Goal: Transaction & Acquisition: Purchase product/service

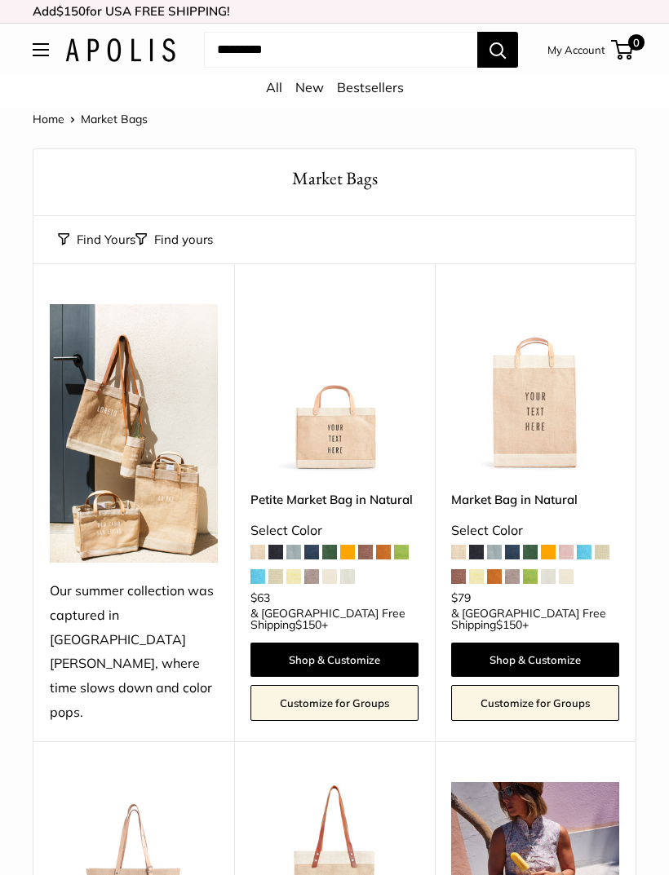
click at [322, 433] on img at bounding box center [334, 388] width 168 height 168
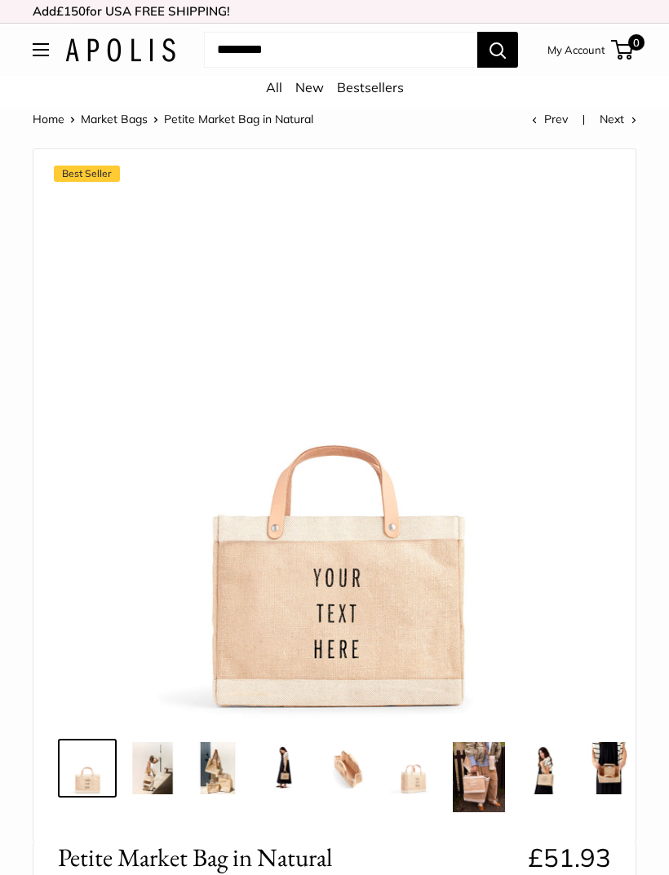
click at [146, 772] on img at bounding box center [152, 768] width 52 height 52
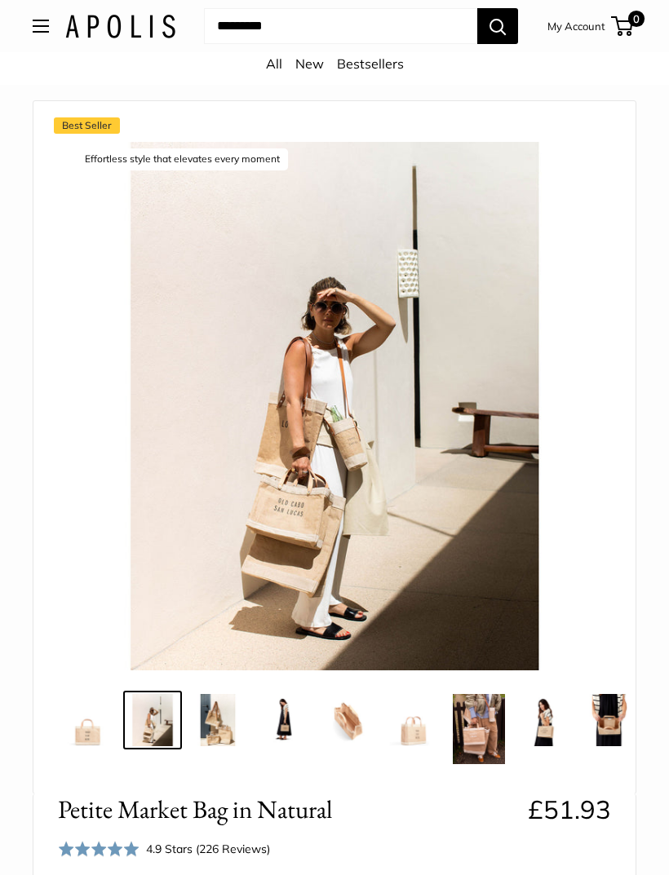
scroll to position [86, 0]
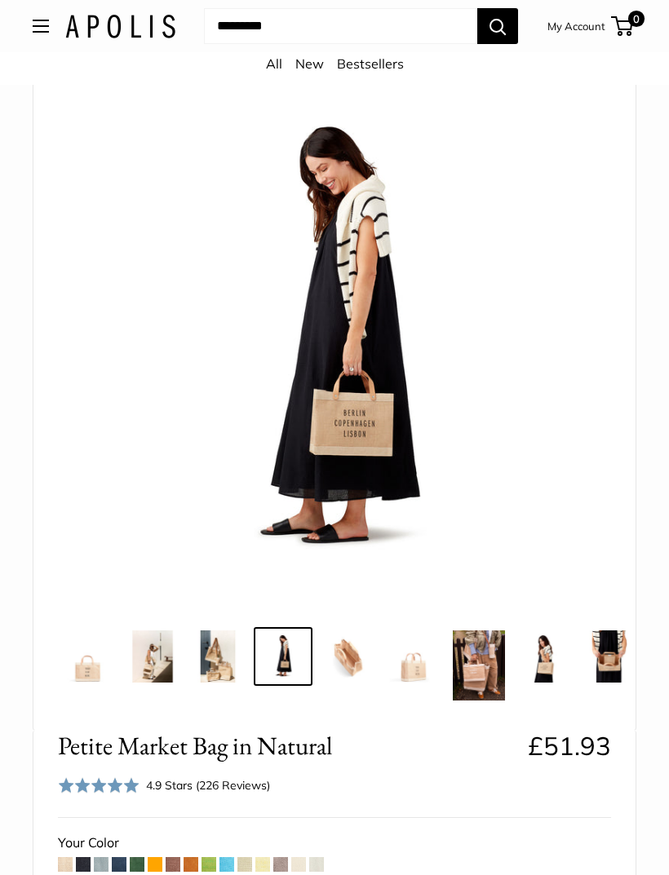
click at [332, 427] on img at bounding box center [334, 342] width 529 height 529
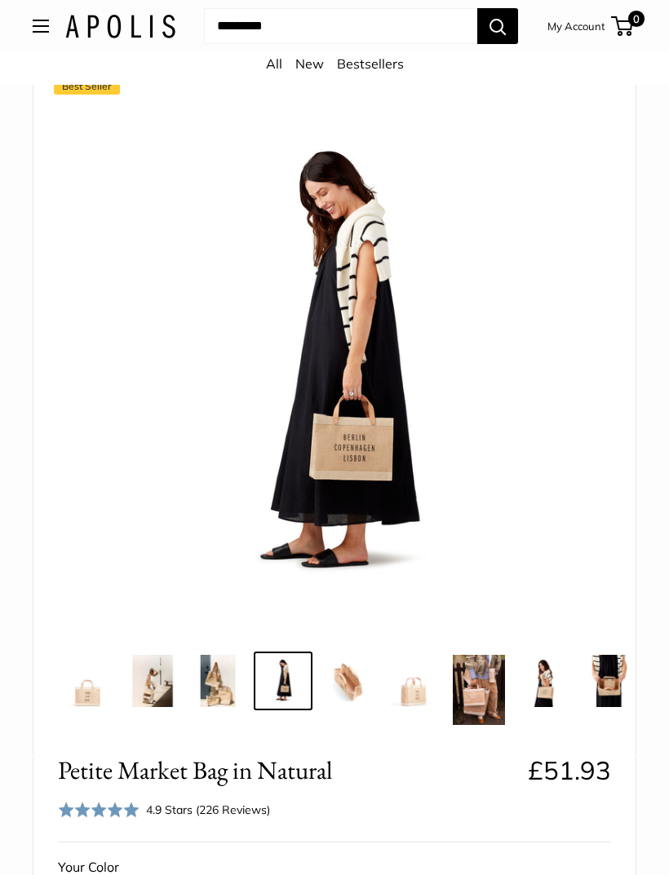
scroll to position [84, 0]
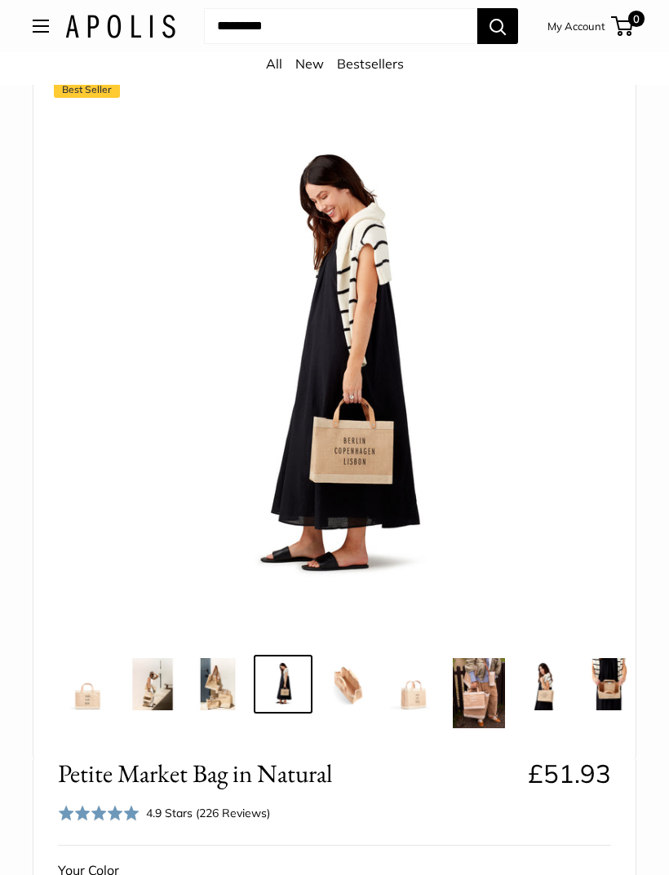
click at [315, 434] on img at bounding box center [334, 370] width 529 height 529
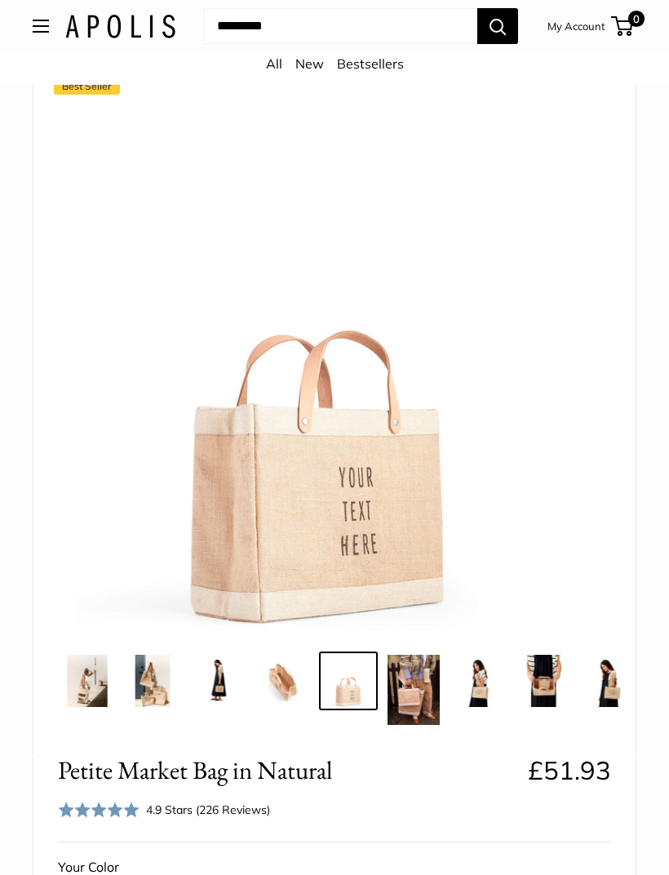
scroll to position [89, 0]
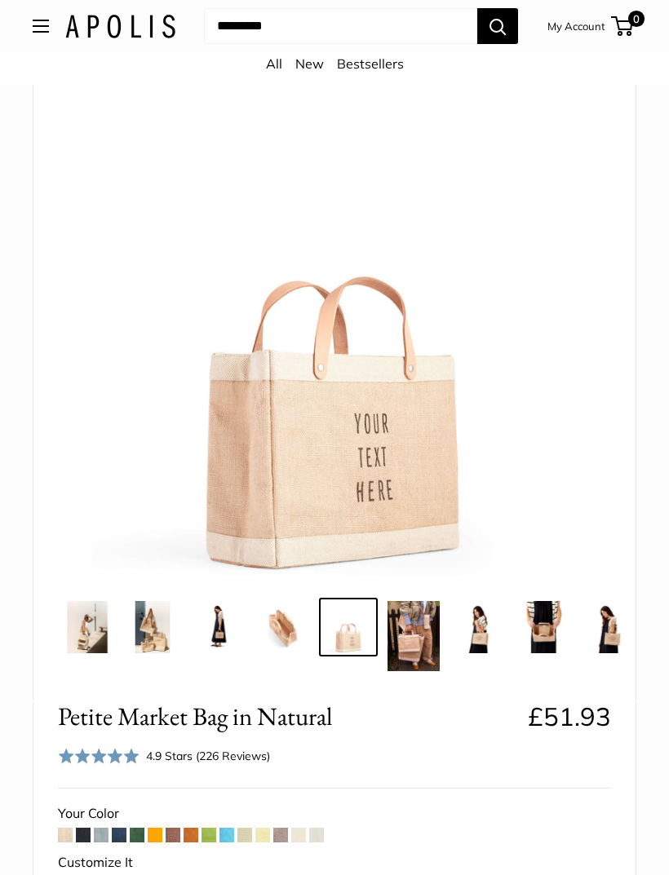
scroll to position [164, 0]
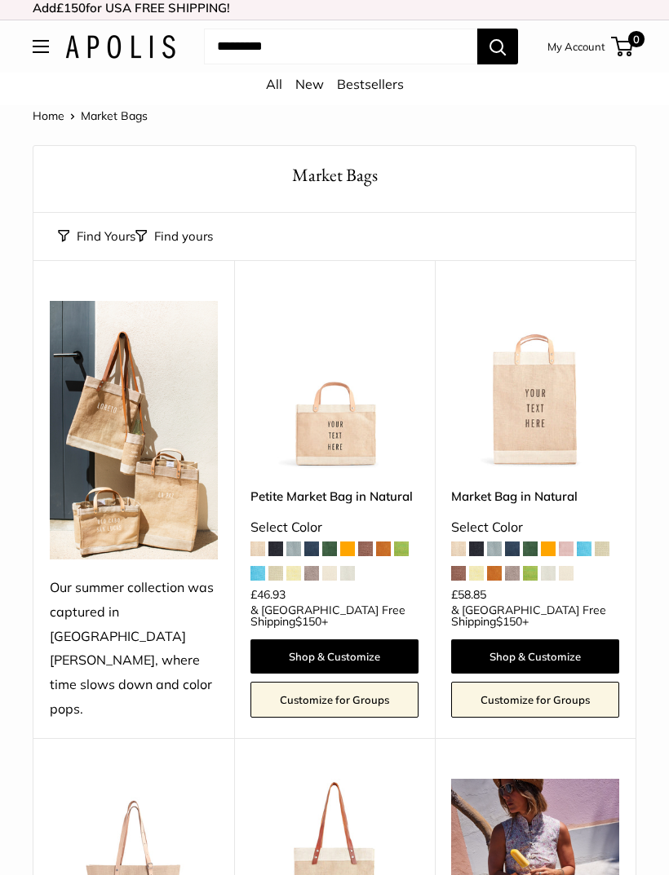
scroll to position [1, 0]
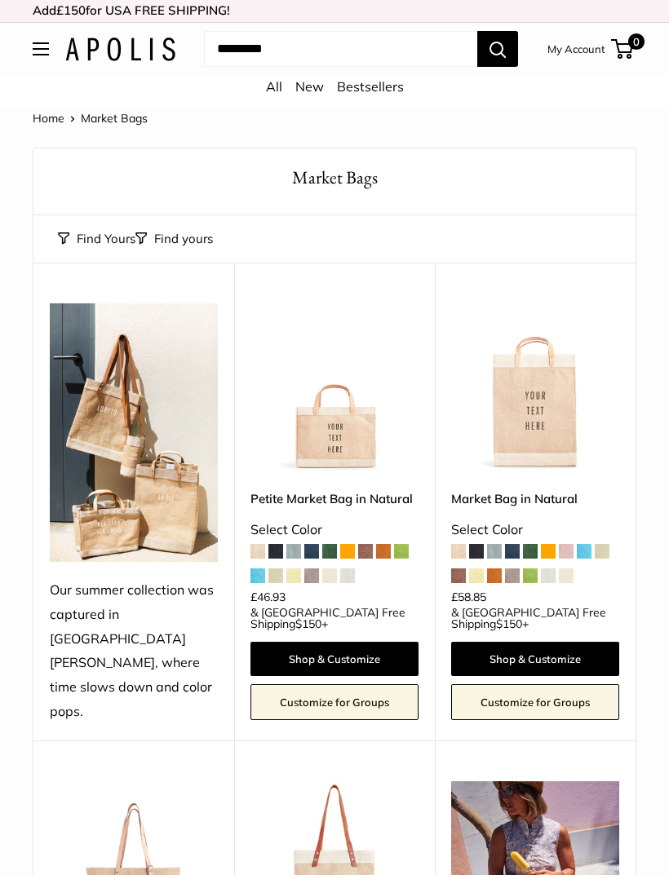
click at [318, 408] on img at bounding box center [334, 387] width 168 height 168
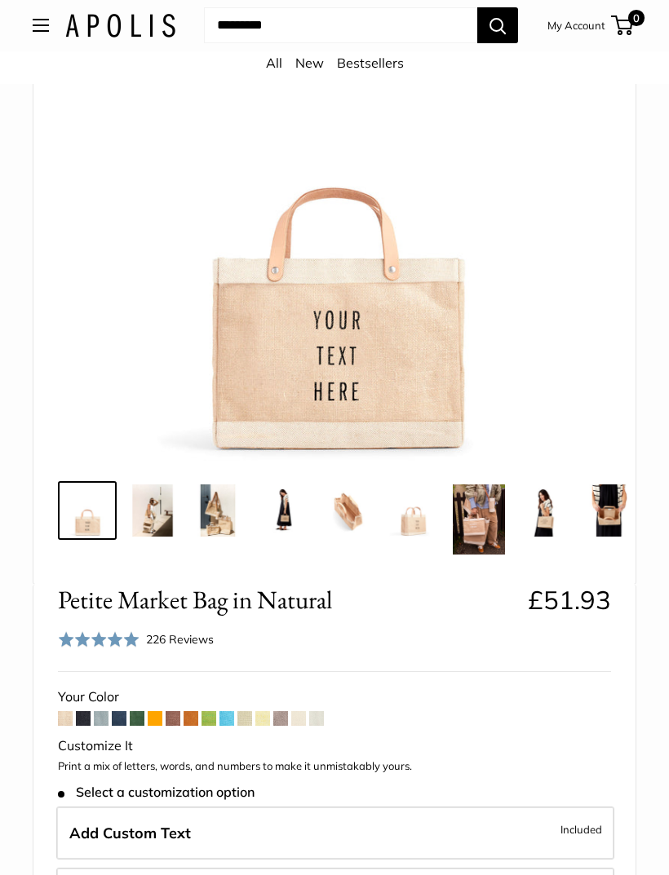
scroll to position [282, 0]
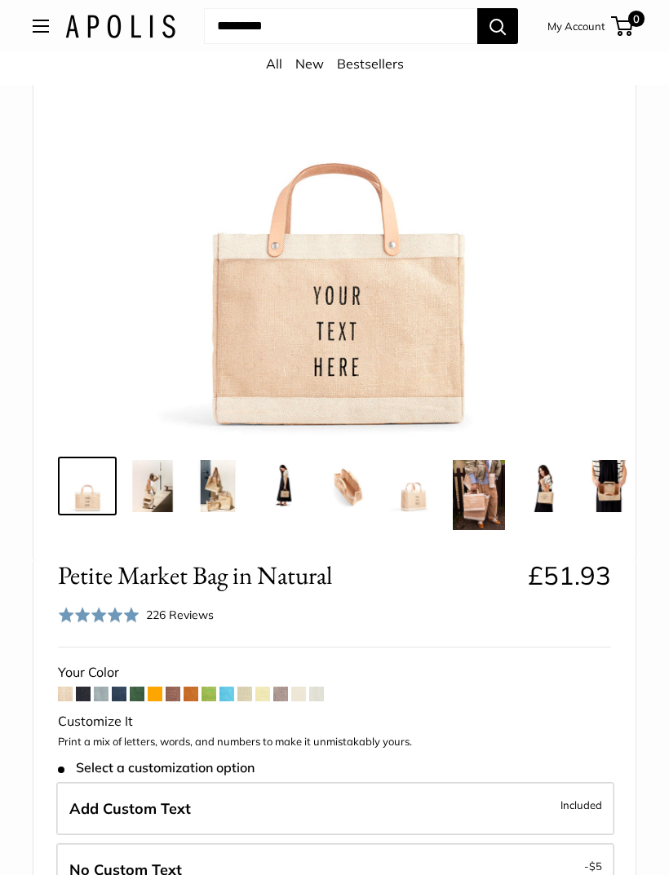
click at [179, 696] on span at bounding box center [173, 694] width 15 height 15
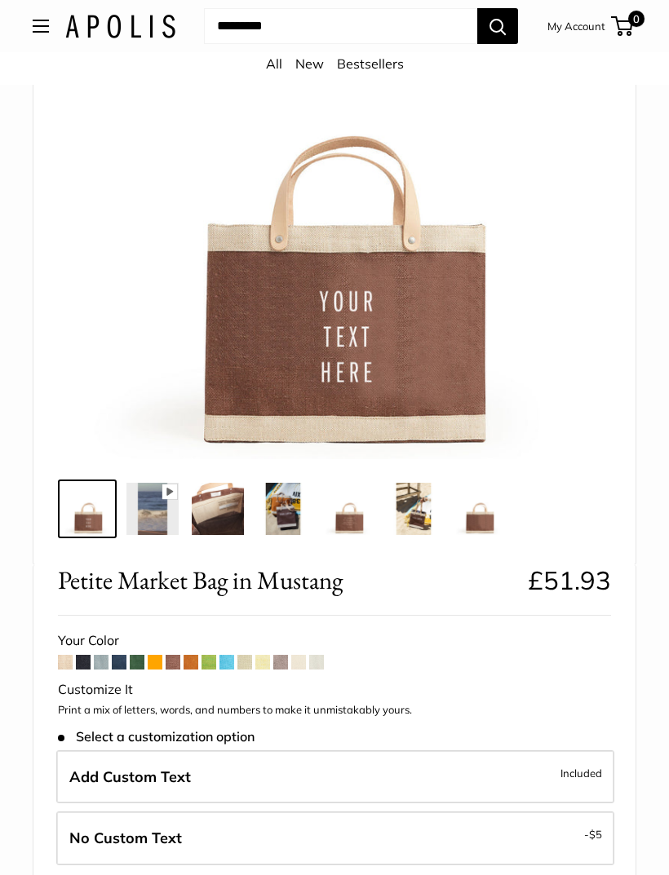
click at [274, 498] on img at bounding box center [283, 509] width 52 height 52
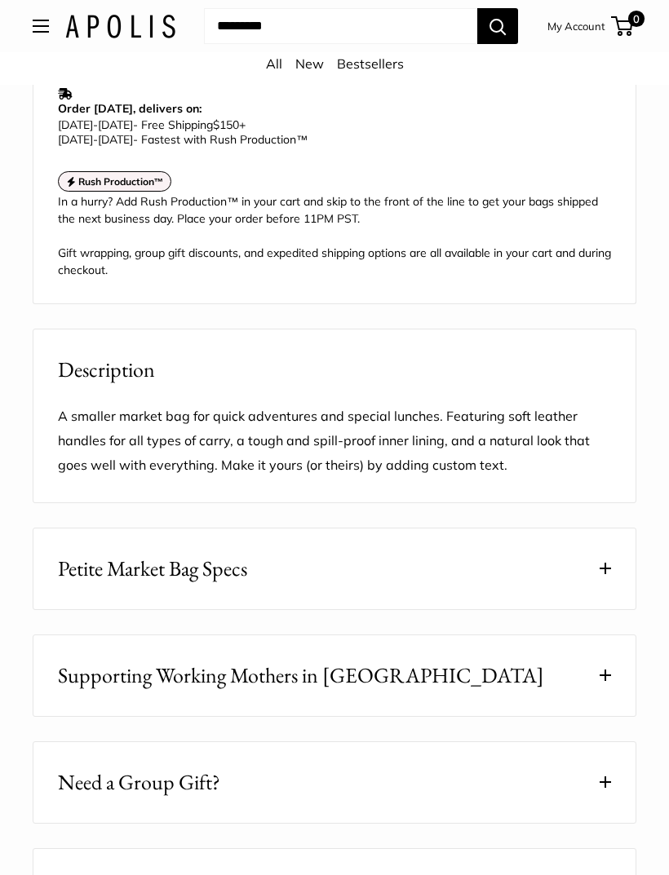
scroll to position [1274, 0]
click at [607, 573] on span at bounding box center [605, 567] width 11 height 11
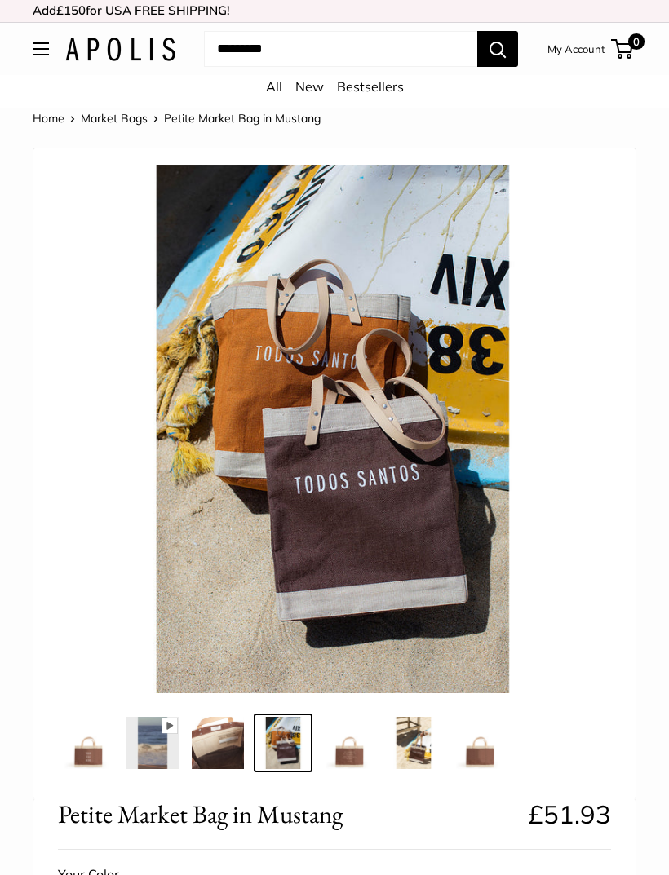
scroll to position [0, 0]
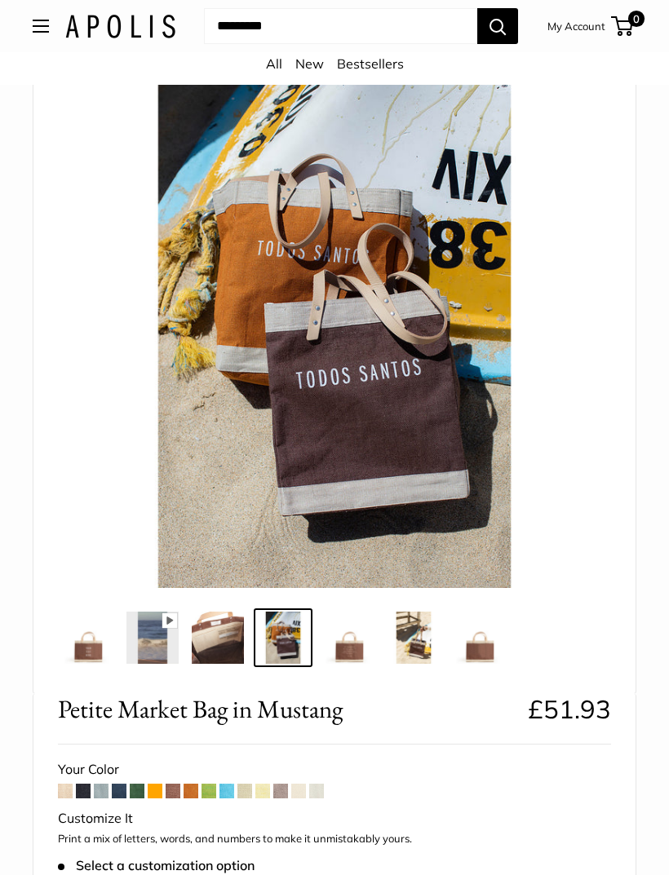
click at [516, 488] on img at bounding box center [334, 324] width 529 height 529
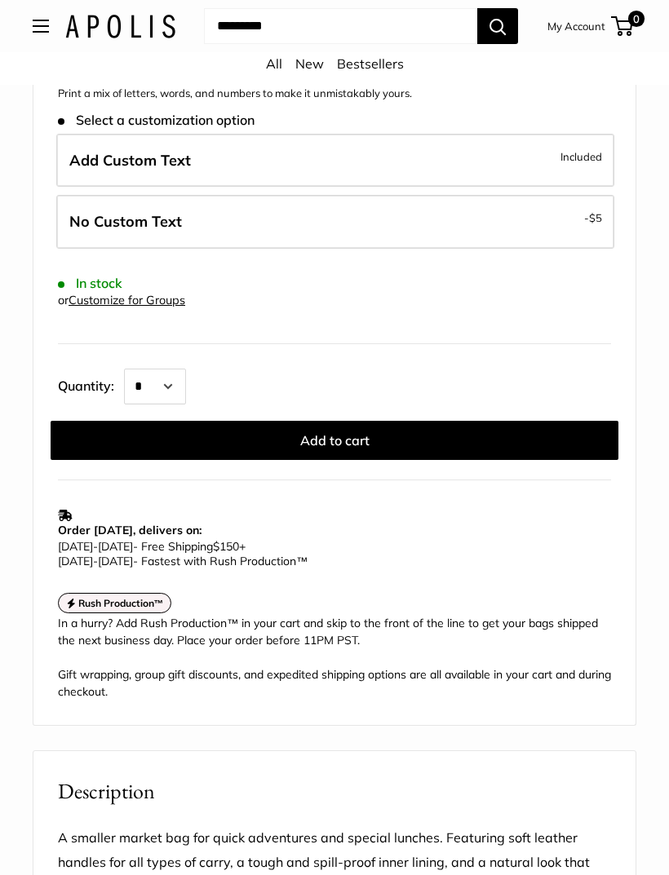
click at [501, 452] on button "Add to cart" at bounding box center [335, 440] width 568 height 39
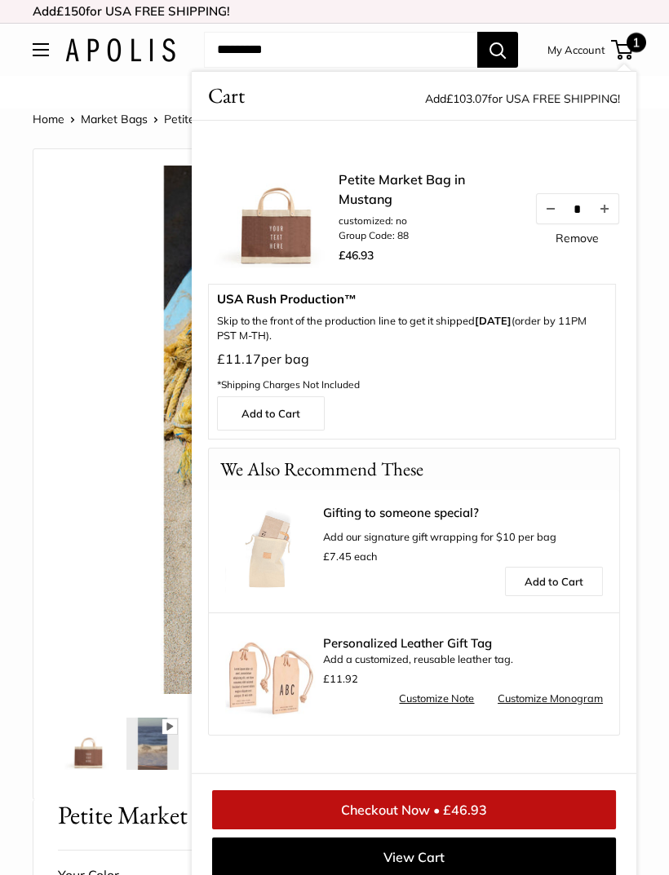
click at [105, 343] on img at bounding box center [340, 430] width 529 height 529
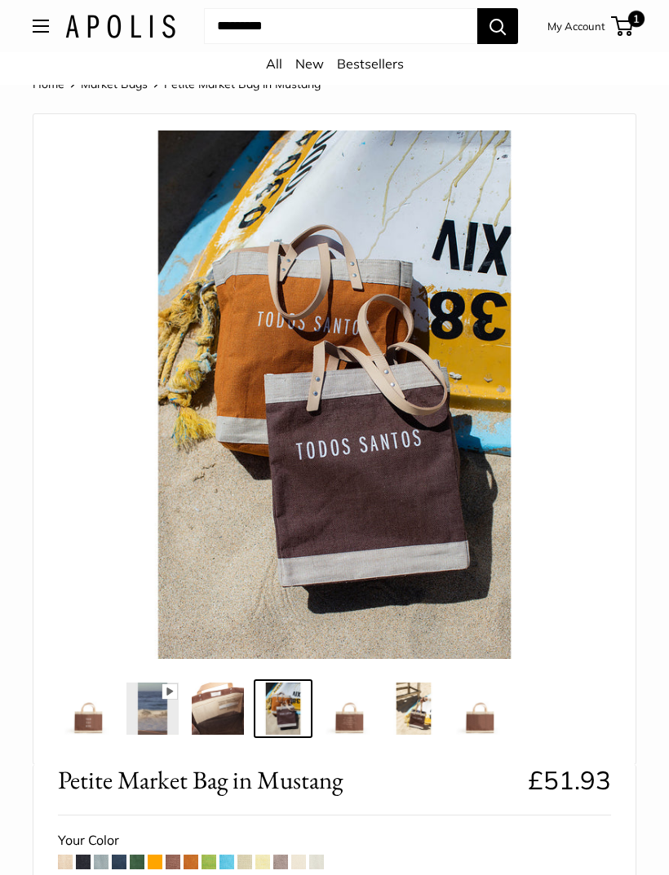
click at [49, 22] on button "Open menu" at bounding box center [41, 26] width 16 height 13
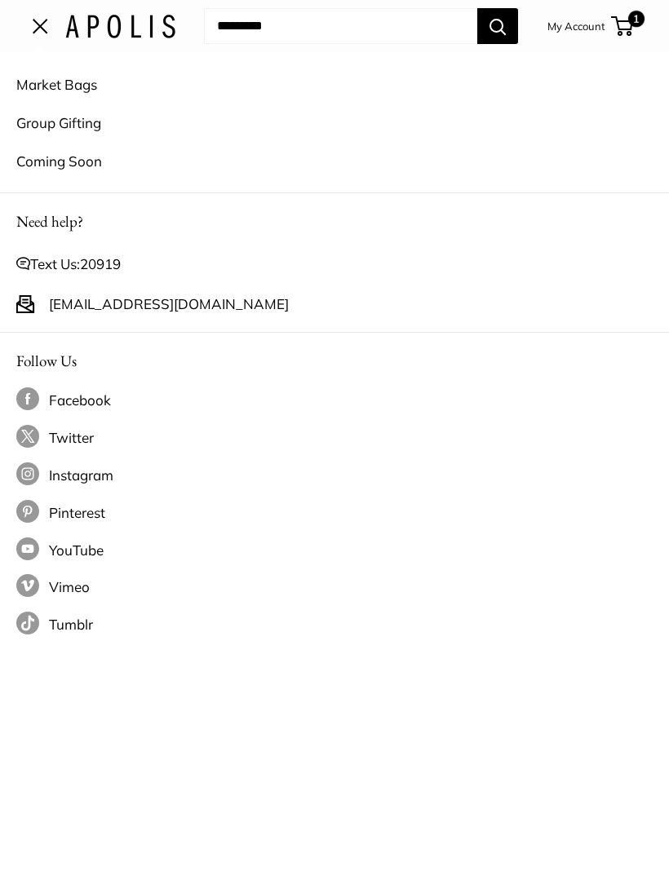
click at [62, 97] on link "Market Bags" at bounding box center [334, 84] width 636 height 38
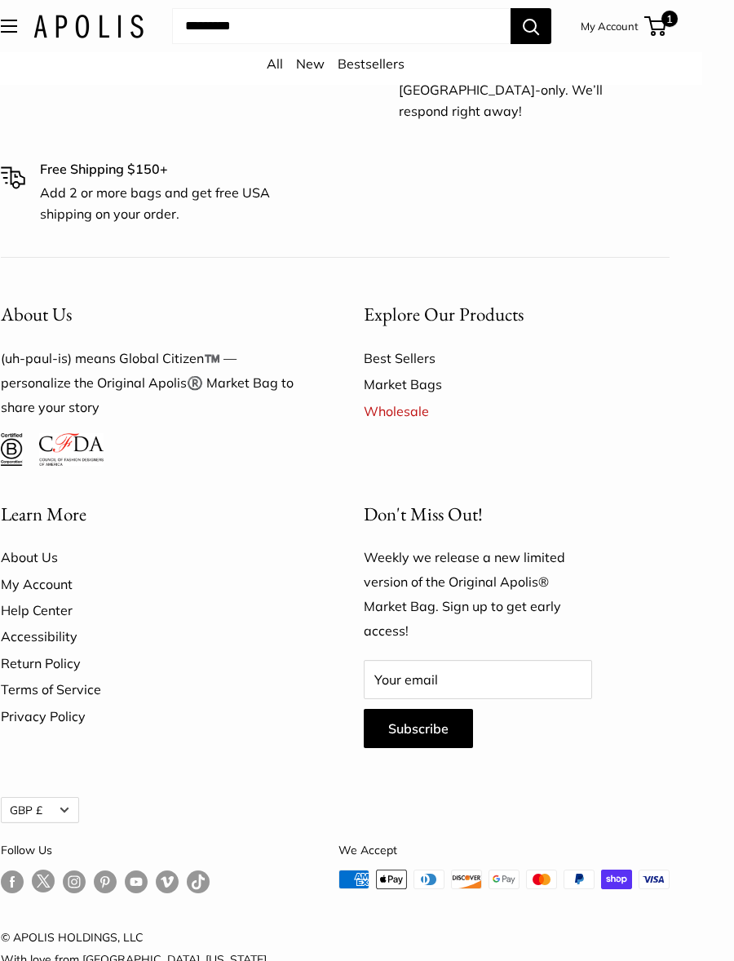
scroll to position [3481, 33]
